Goal: Navigation & Orientation: Find specific page/section

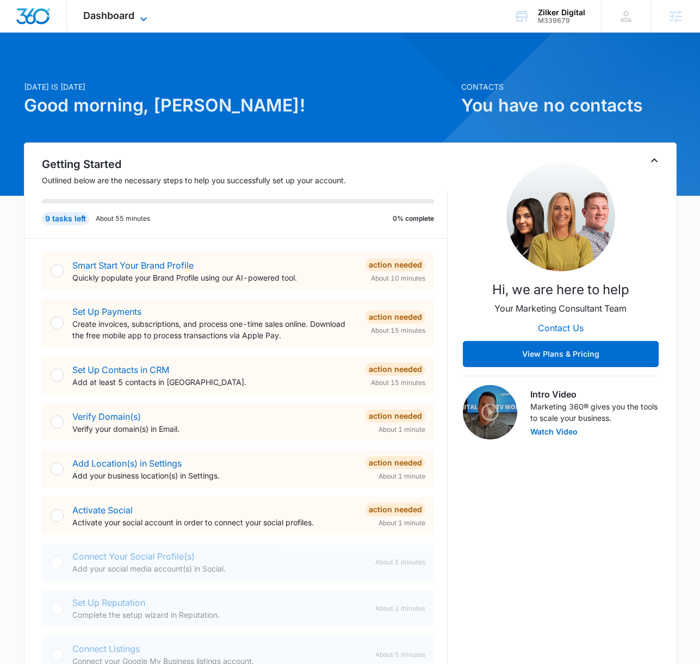
click at [123, 16] on span "Dashboard" at bounding box center [108, 15] width 51 height 11
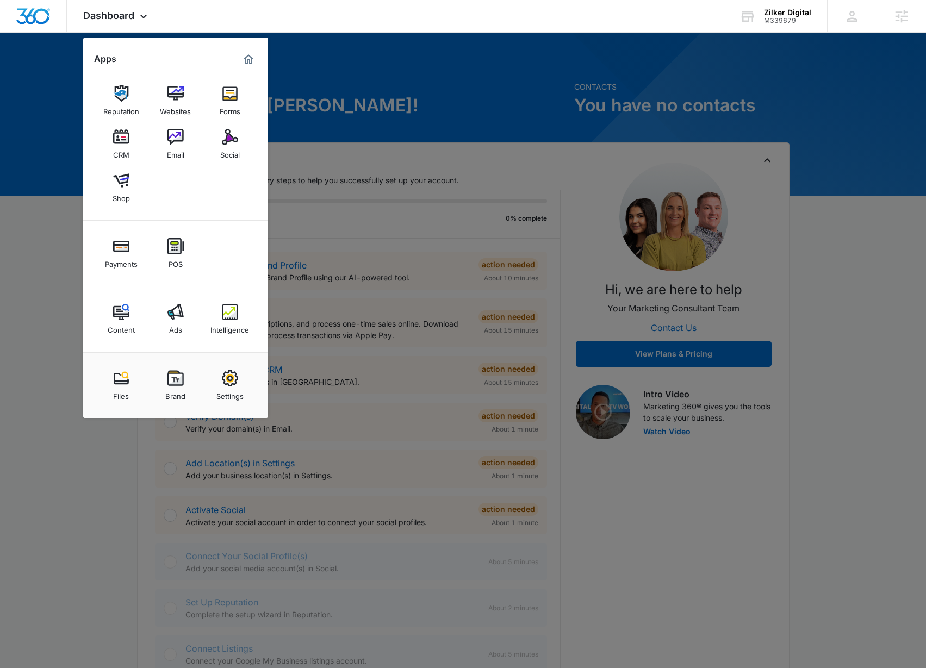
click at [353, 92] on div at bounding box center [463, 334] width 926 height 668
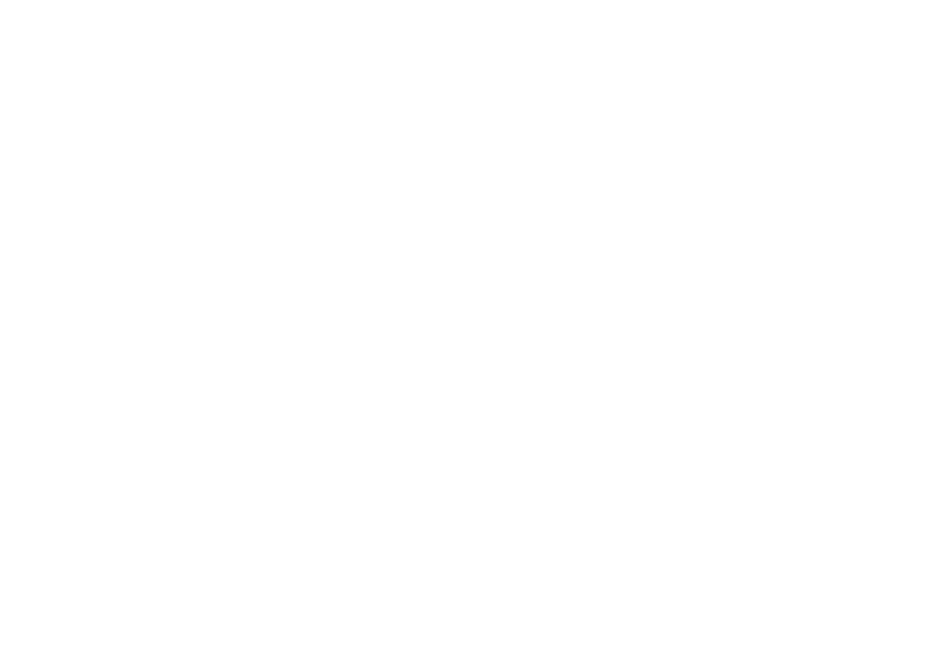
type input "[PERSON_NAME][EMAIL_ADDRESS][PERSON_NAME][DOMAIN_NAME]"
click at [0, 0] on input "Sign In" at bounding box center [0, 0] width 0 height 0
